Goal: Task Accomplishment & Management: Complete application form

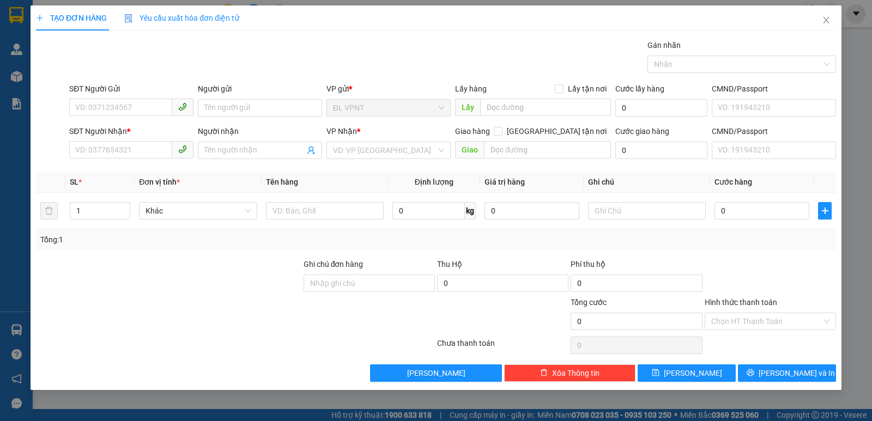
click at [236, 97] on div "Người gửi" at bounding box center [260, 91] width 124 height 16
click at [156, 110] on input "SĐT Người Gửi" at bounding box center [120, 107] width 103 height 17
click at [158, 128] on div "0942704888 - HÙNG" at bounding box center [131, 130] width 111 height 12
type input "0942704888"
type input "HÙNG"
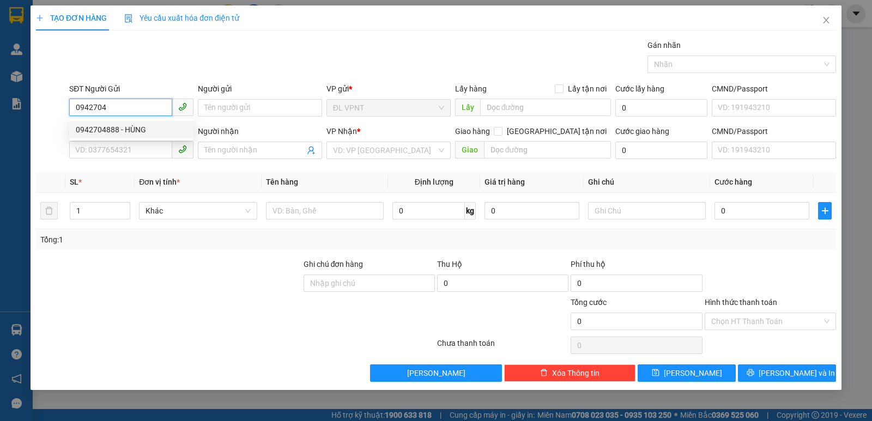
type input "0938383127"
type input "QUYÊN"
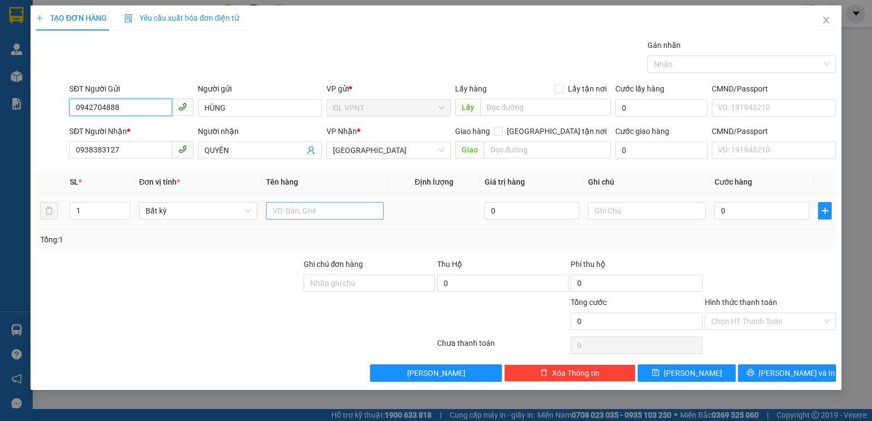
type input "0942704888"
click at [280, 214] on input "text" at bounding box center [325, 210] width 118 height 17
type input "1h"
drag, startPoint x: 742, startPoint y: 215, endPoint x: 733, endPoint y: 212, distance: 10.3
click at [742, 215] on input "0" at bounding box center [762, 210] width 95 height 17
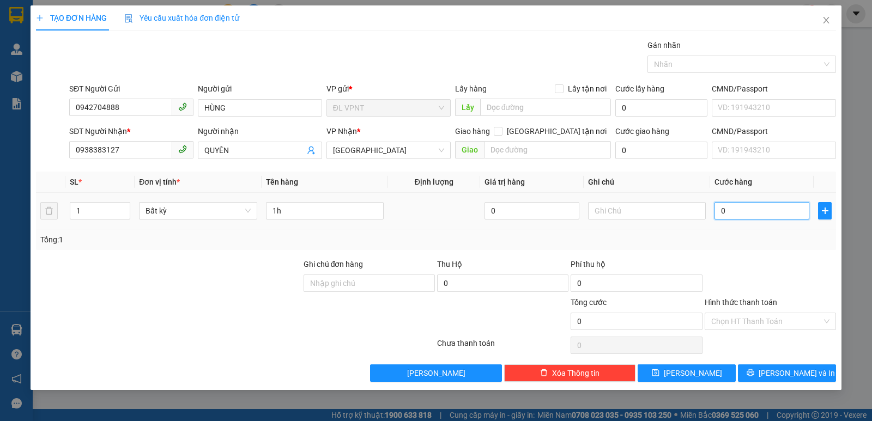
type input "2"
type input "20"
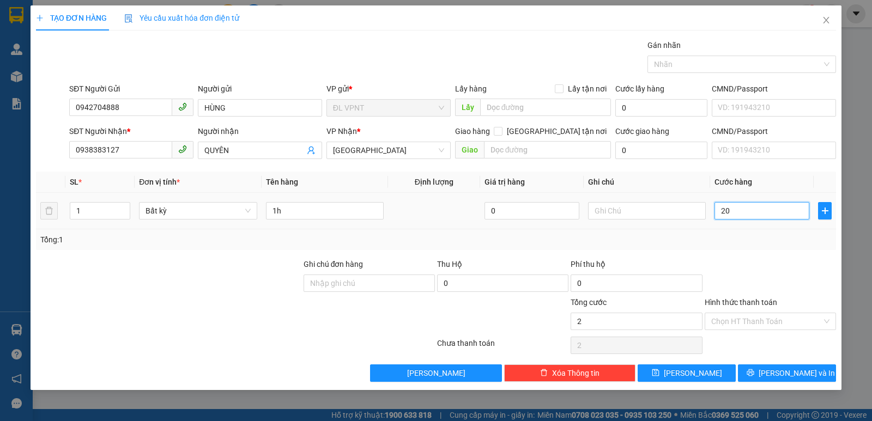
type input "20"
click at [789, 319] on input "Hình thức thanh toán" at bounding box center [766, 321] width 111 height 16
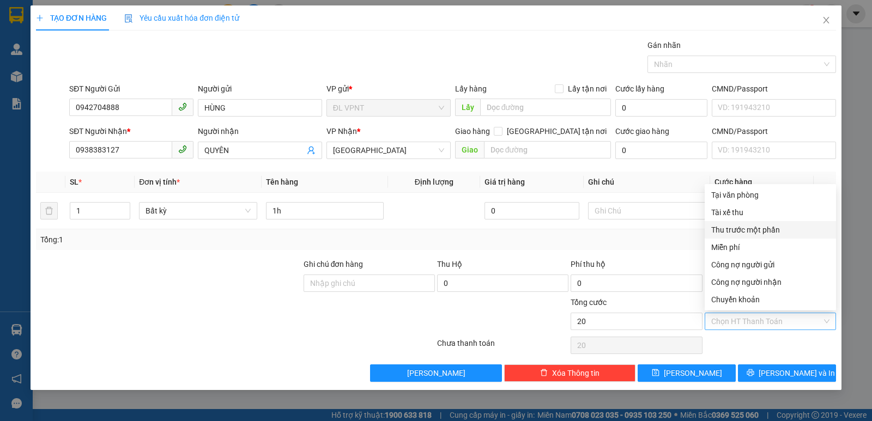
type input "20.000"
click at [758, 198] on div "Tại văn phòng" at bounding box center [770, 195] width 118 height 12
type input "0"
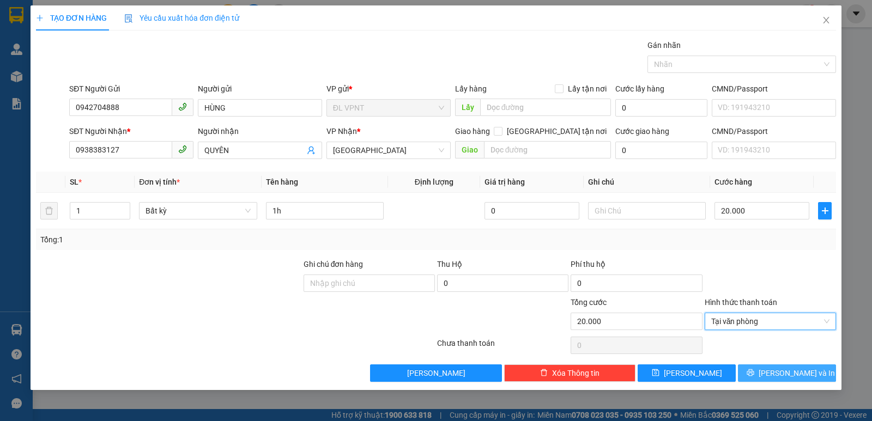
click at [754, 371] on icon "printer" at bounding box center [751, 373] width 8 height 8
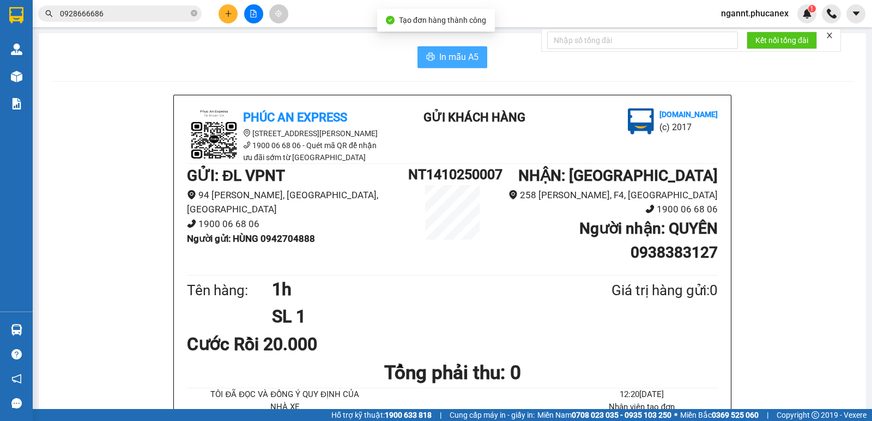
click at [445, 62] on span "In mẫu A5" at bounding box center [458, 57] width 39 height 14
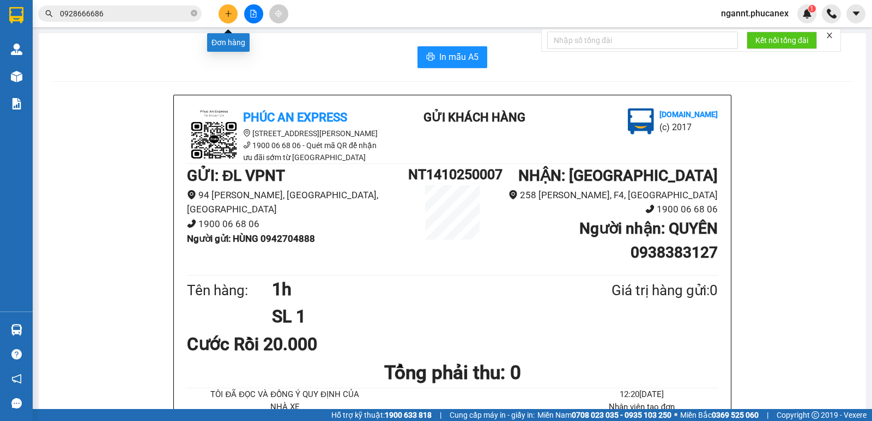
click at [231, 17] on icon "plus" at bounding box center [229, 14] width 8 height 8
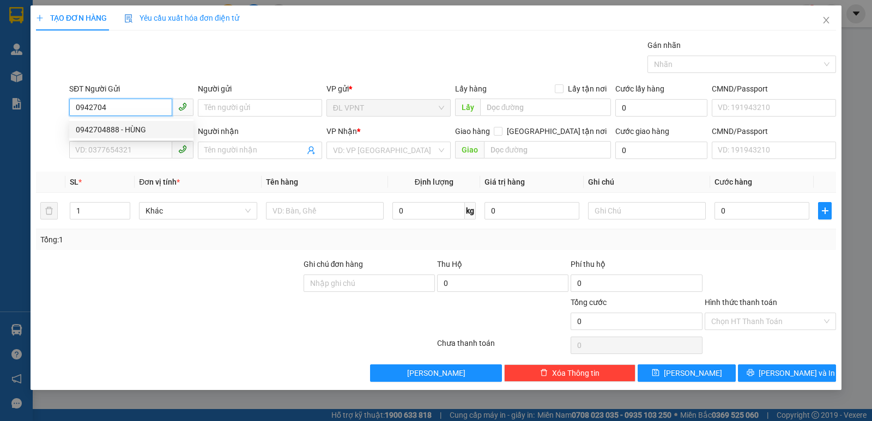
drag, startPoint x: 142, startPoint y: 129, endPoint x: 146, endPoint y: 111, distance: 18.5
click at [142, 129] on div "0942704888 - HÙNG" at bounding box center [131, 130] width 111 height 12
type input "0942704888"
type input "HÙNG"
type input "0938383127"
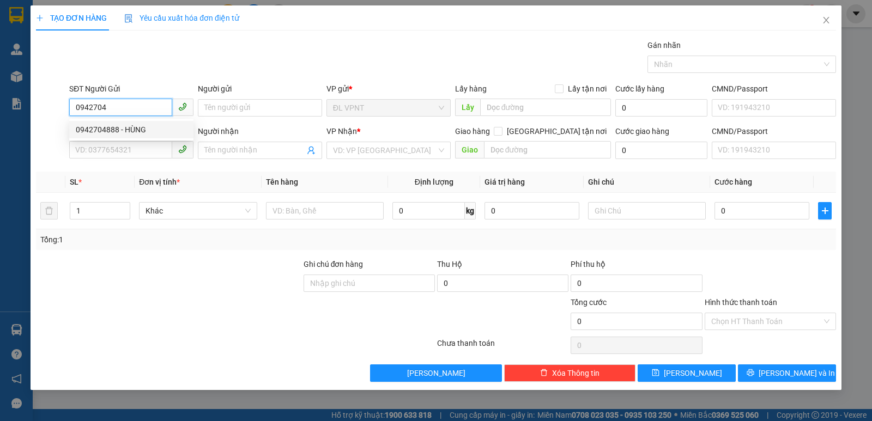
type input "QUYÊN"
type input "0942704888"
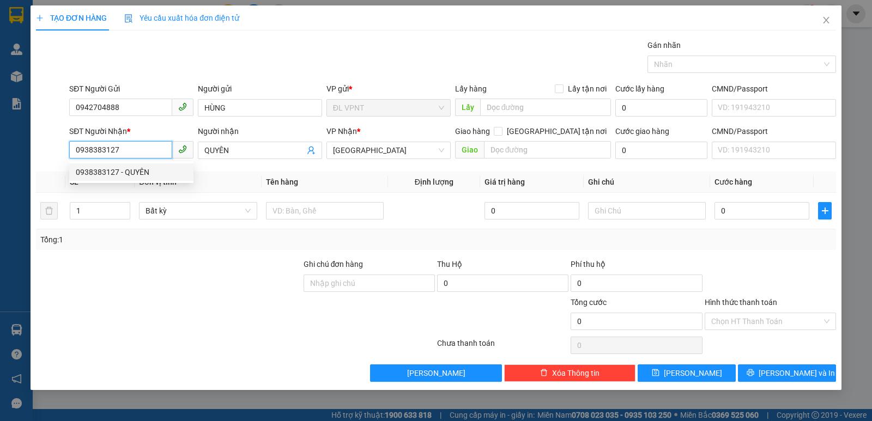
drag, startPoint x: 122, startPoint y: 146, endPoint x: 35, endPoint y: 126, distance: 88.9
click at [35, 128] on div "SĐT Người Nhận * 0938383127 Người nhận QUYÊN VP Nhận * [GEOGRAPHIC_DATA] tận nơ…" at bounding box center [436, 144] width 802 height 38
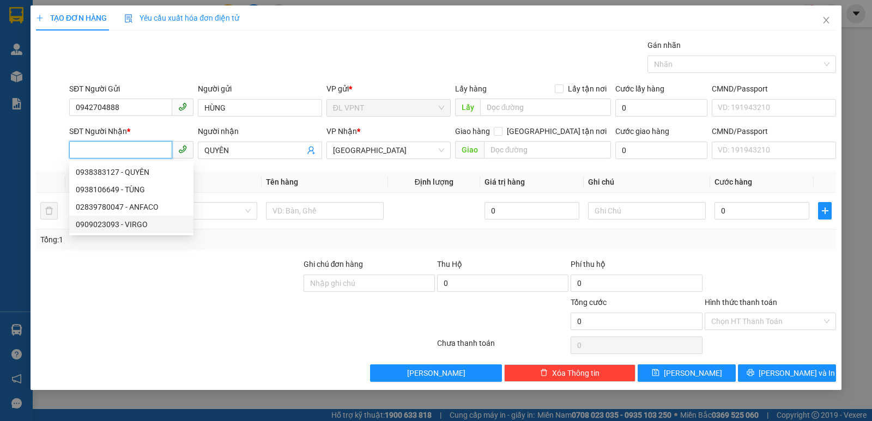
click at [129, 225] on div "0909023093 - VIRGO" at bounding box center [131, 225] width 111 height 12
type input "0909023093"
type input "VIRGO"
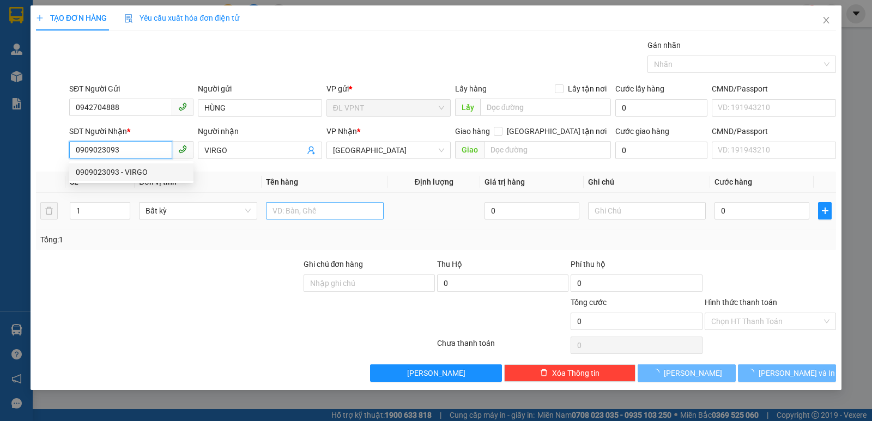
type input "0909023093"
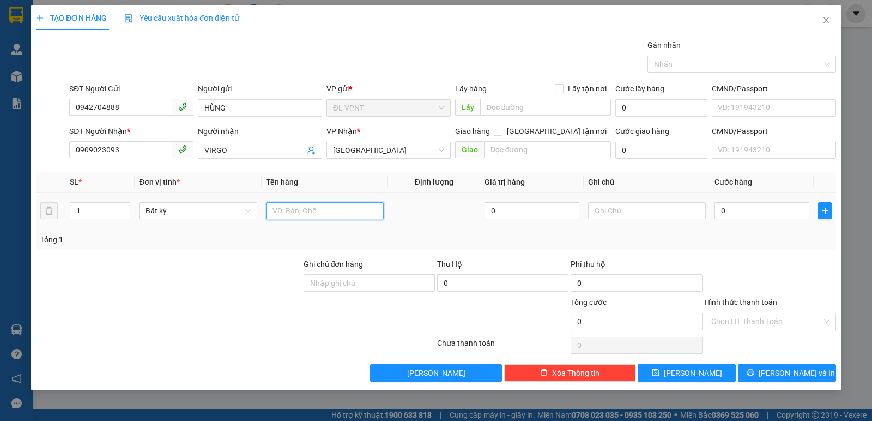
click at [361, 213] on input "text" at bounding box center [325, 210] width 118 height 17
type input "1h"
click at [740, 209] on input "0" at bounding box center [762, 210] width 95 height 17
type input "2"
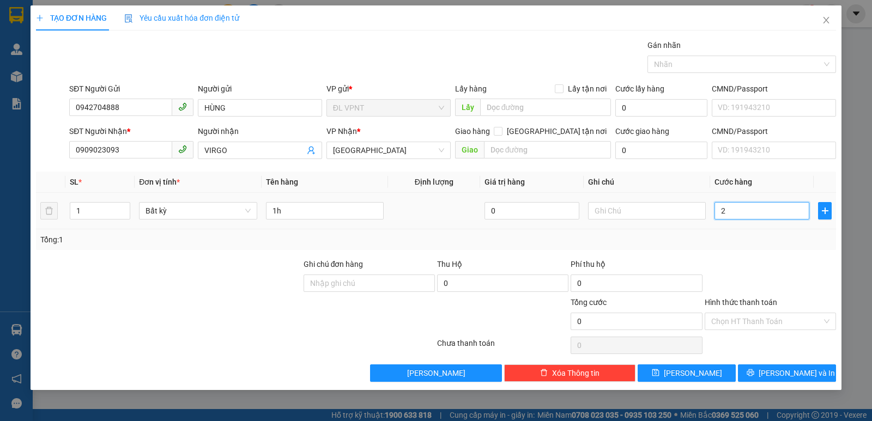
type input "2"
type input "20"
click at [766, 290] on div at bounding box center [771, 277] width 134 height 38
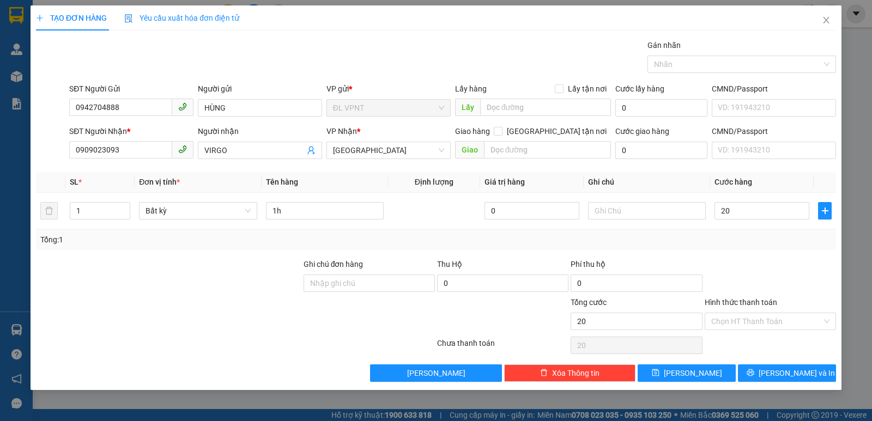
type input "20.000"
click at [758, 313] on div "Chọn HT Thanh Toán" at bounding box center [770, 321] width 131 height 17
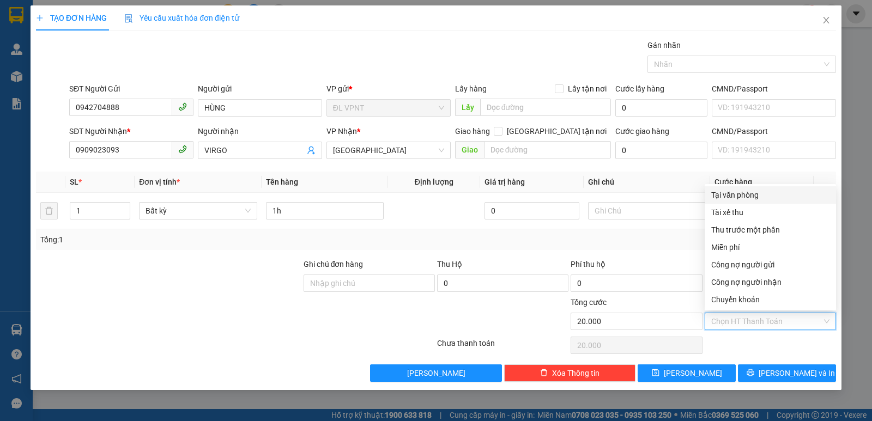
click at [754, 193] on div "Tại văn phòng" at bounding box center [770, 195] width 118 height 12
type input "0"
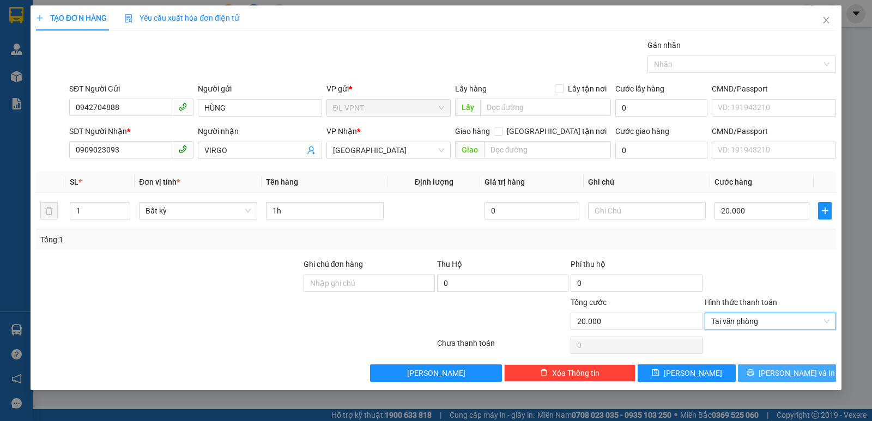
click at [781, 373] on span "[PERSON_NAME] và In" at bounding box center [797, 373] width 76 height 12
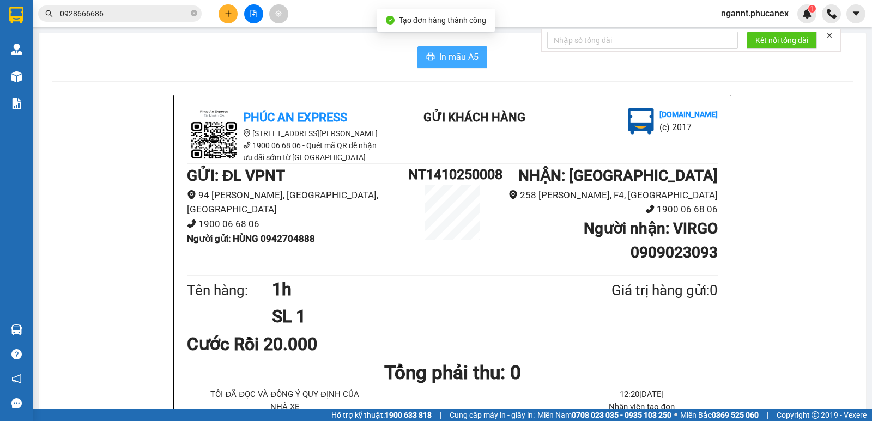
click at [466, 57] on span "In mẫu A5" at bounding box center [458, 57] width 39 height 14
